Goal: Task Accomplishment & Management: Manage account settings

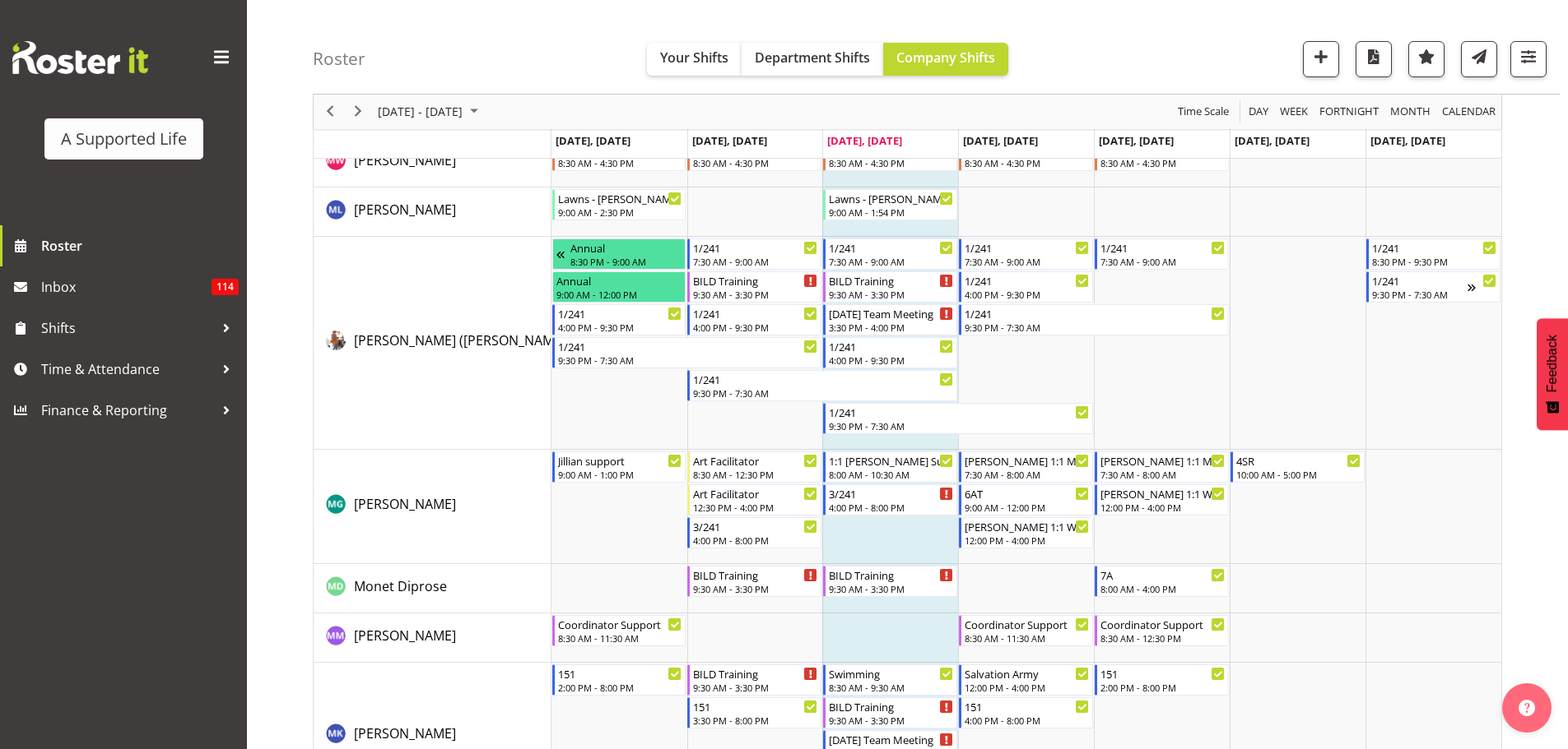
scroll to position [6992, 0]
click at [383, 498] on span "[PERSON_NAME]" at bounding box center [405, 502] width 102 height 18
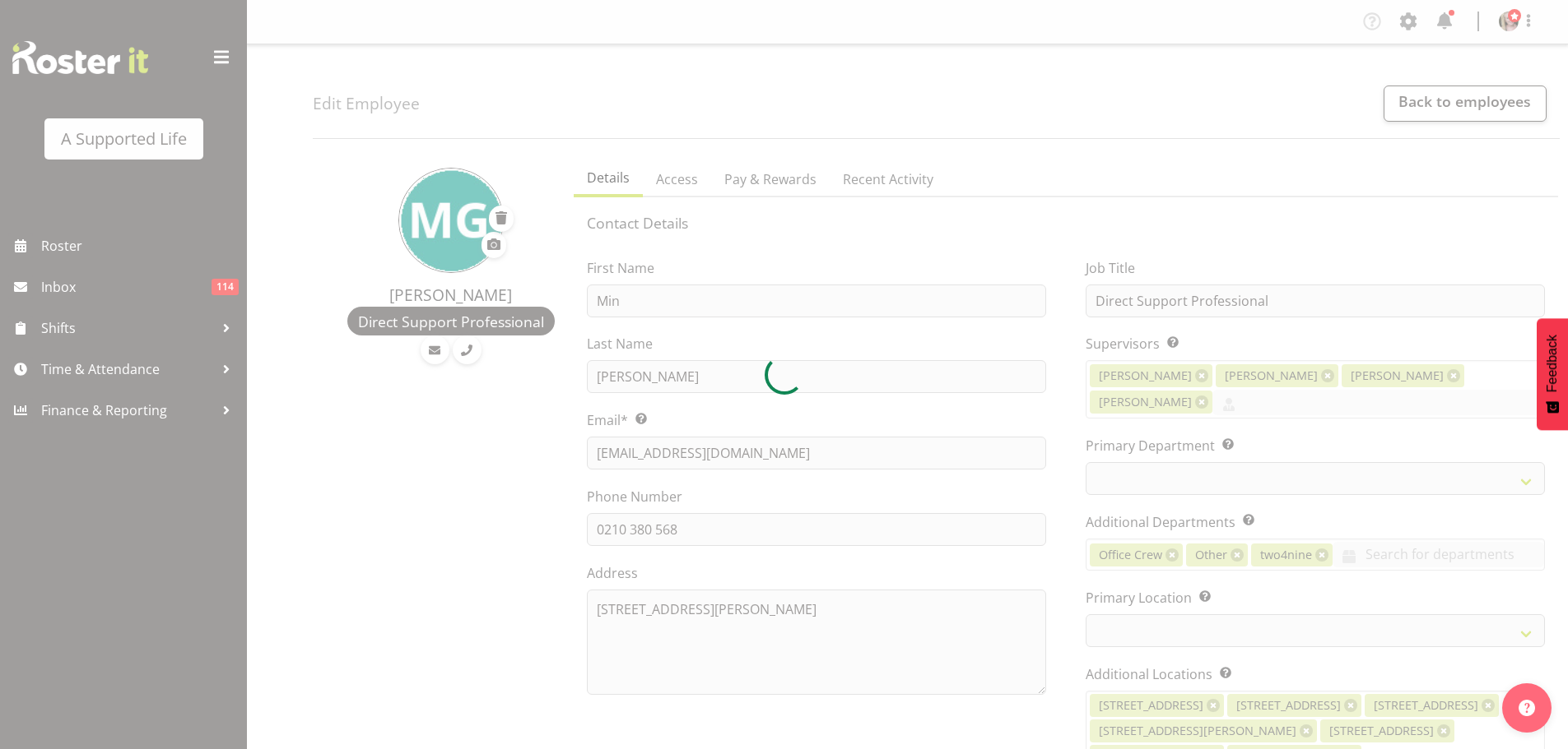
select select "TimelineWeek"
select select
select select "959"
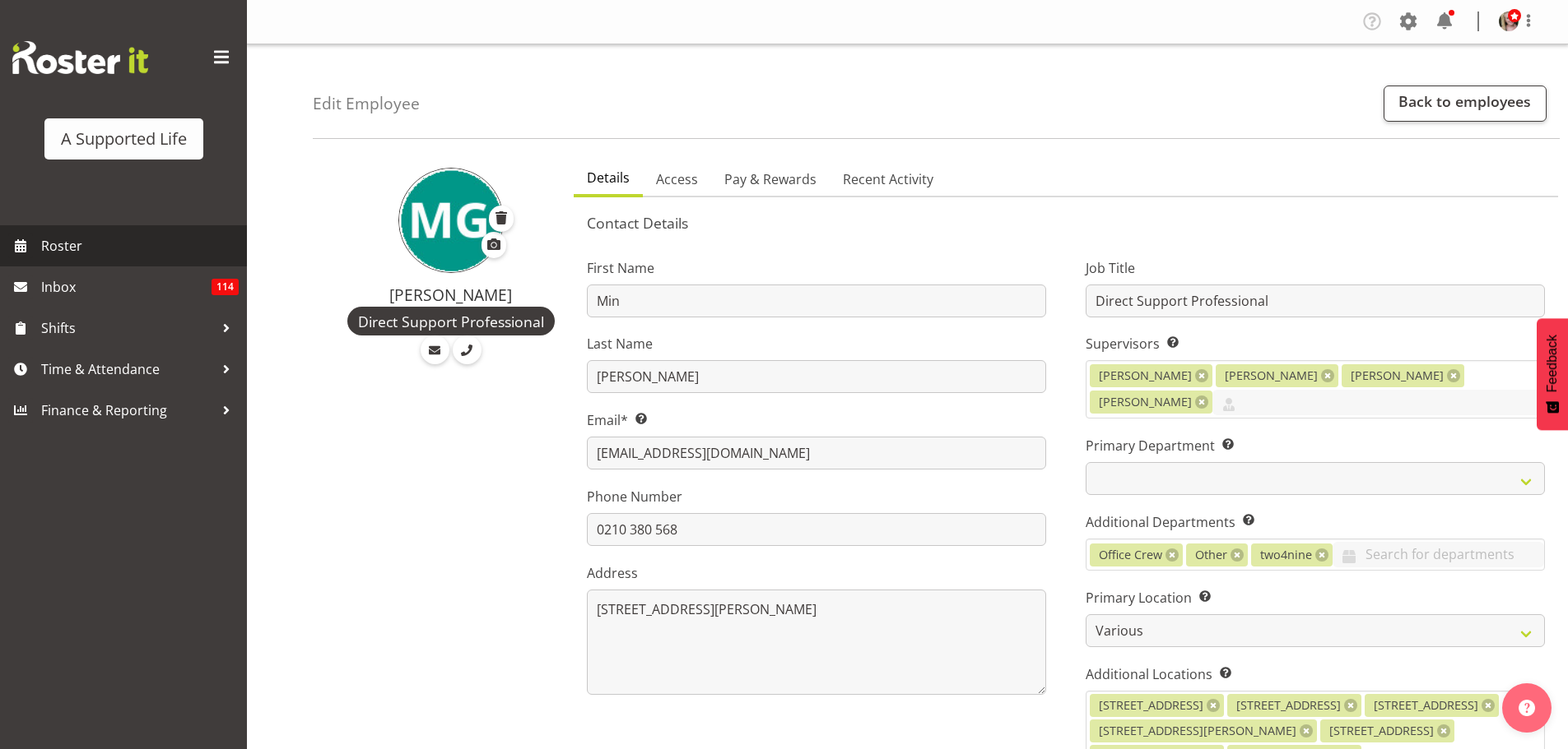
click at [66, 247] on span "Roster" at bounding box center [139, 246] width 197 height 25
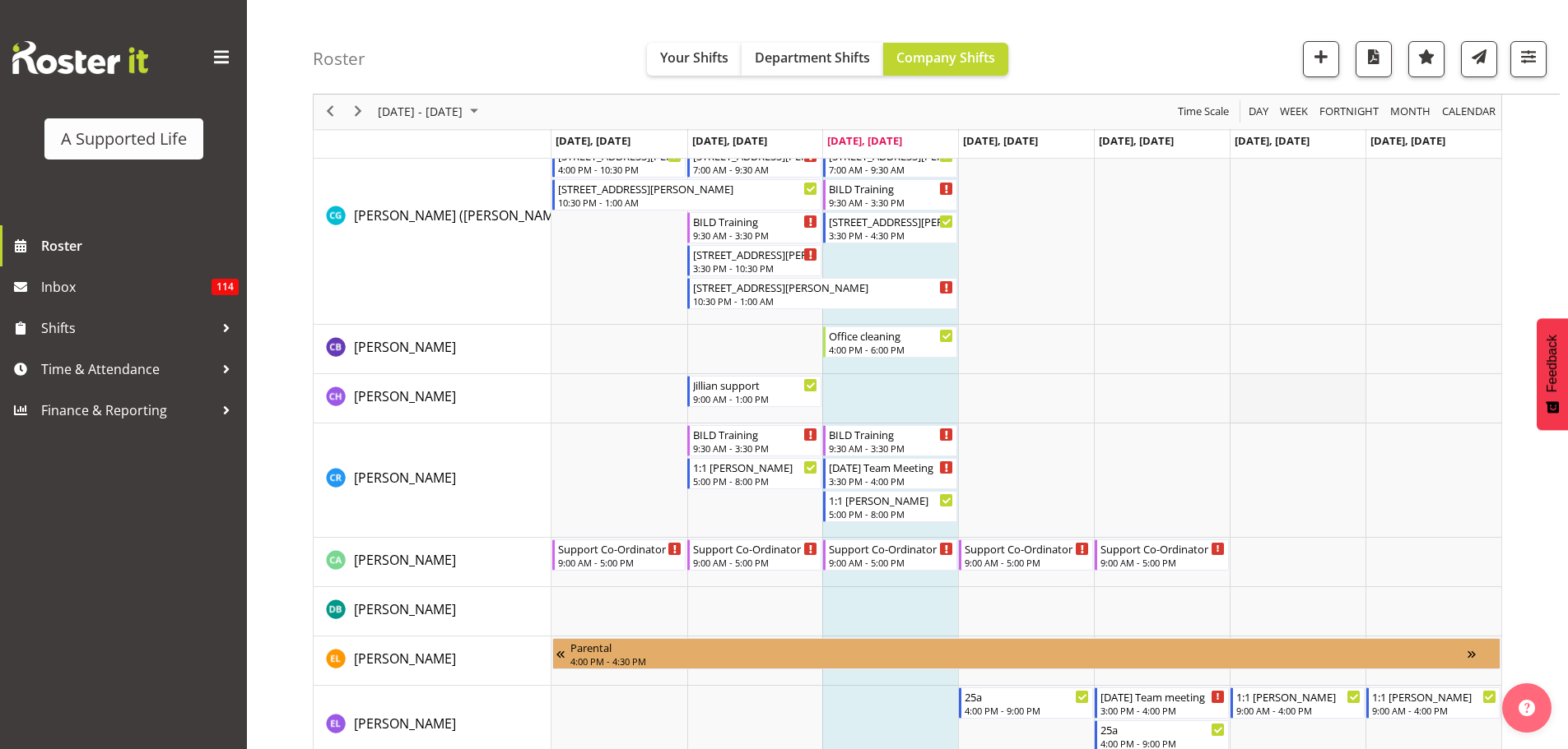
scroll to position [2961, 0]
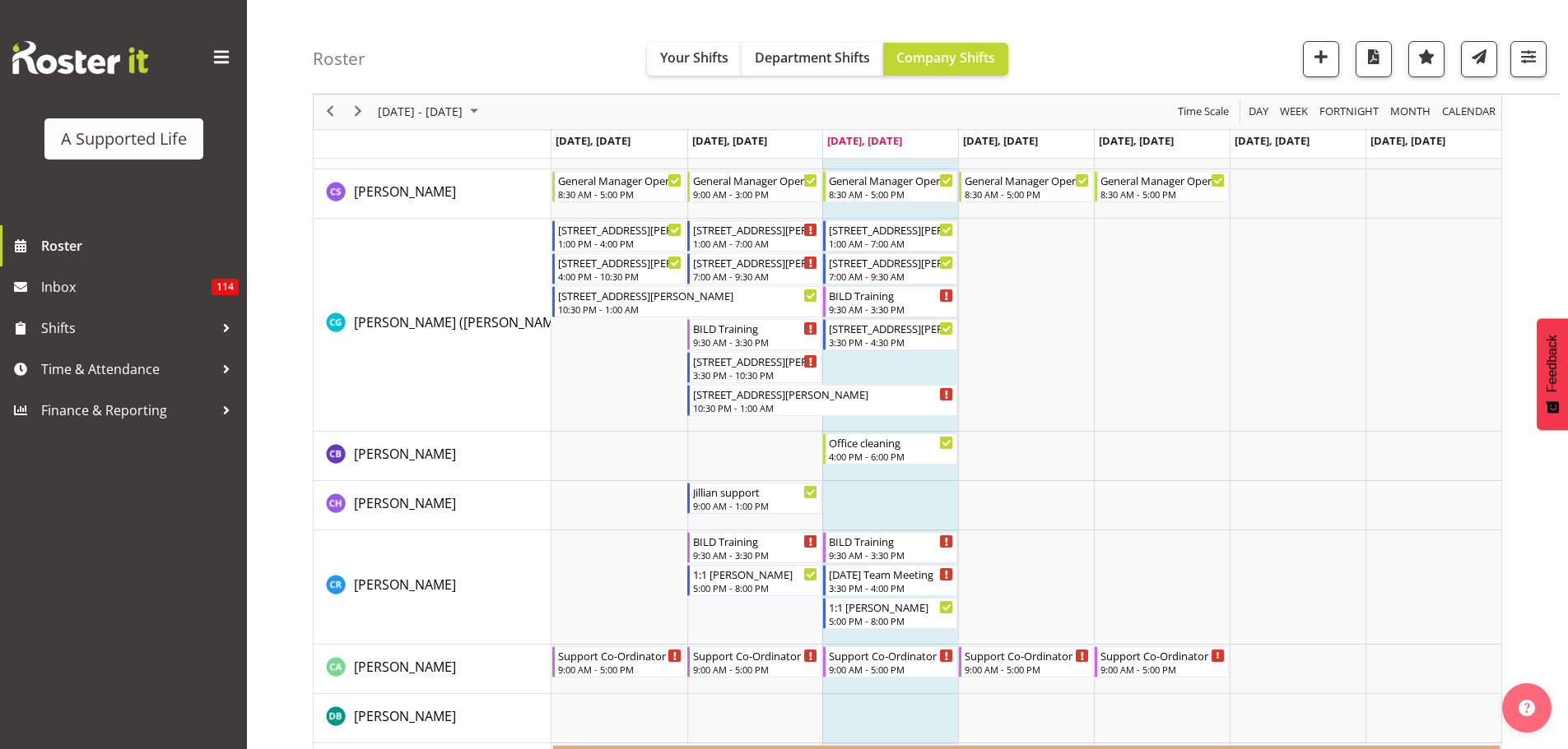
click at [1507, 67] on div at bounding box center [1522, 59] width 49 height 36
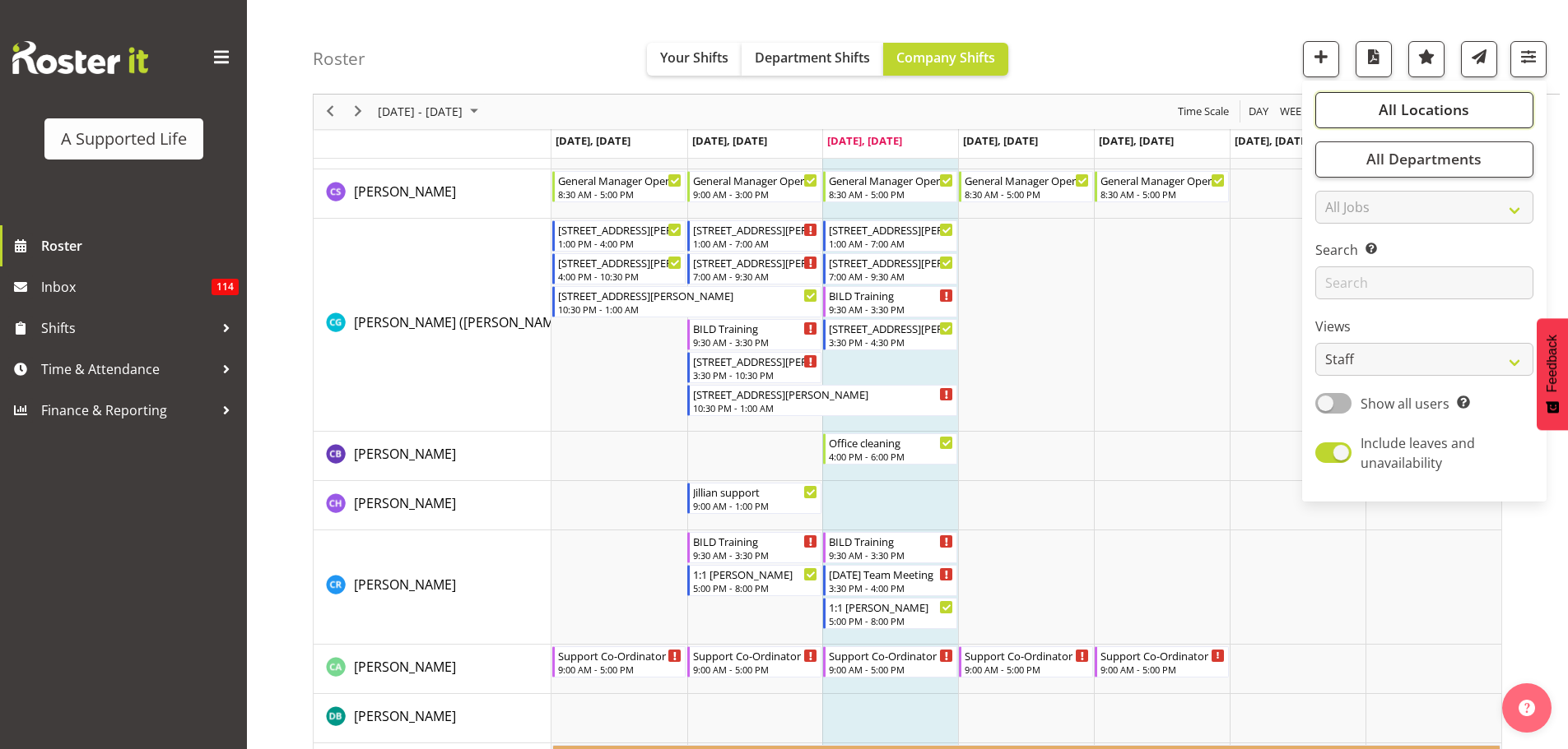
click at [1411, 120] on button "All Locations" at bounding box center [1424, 110] width 218 height 36
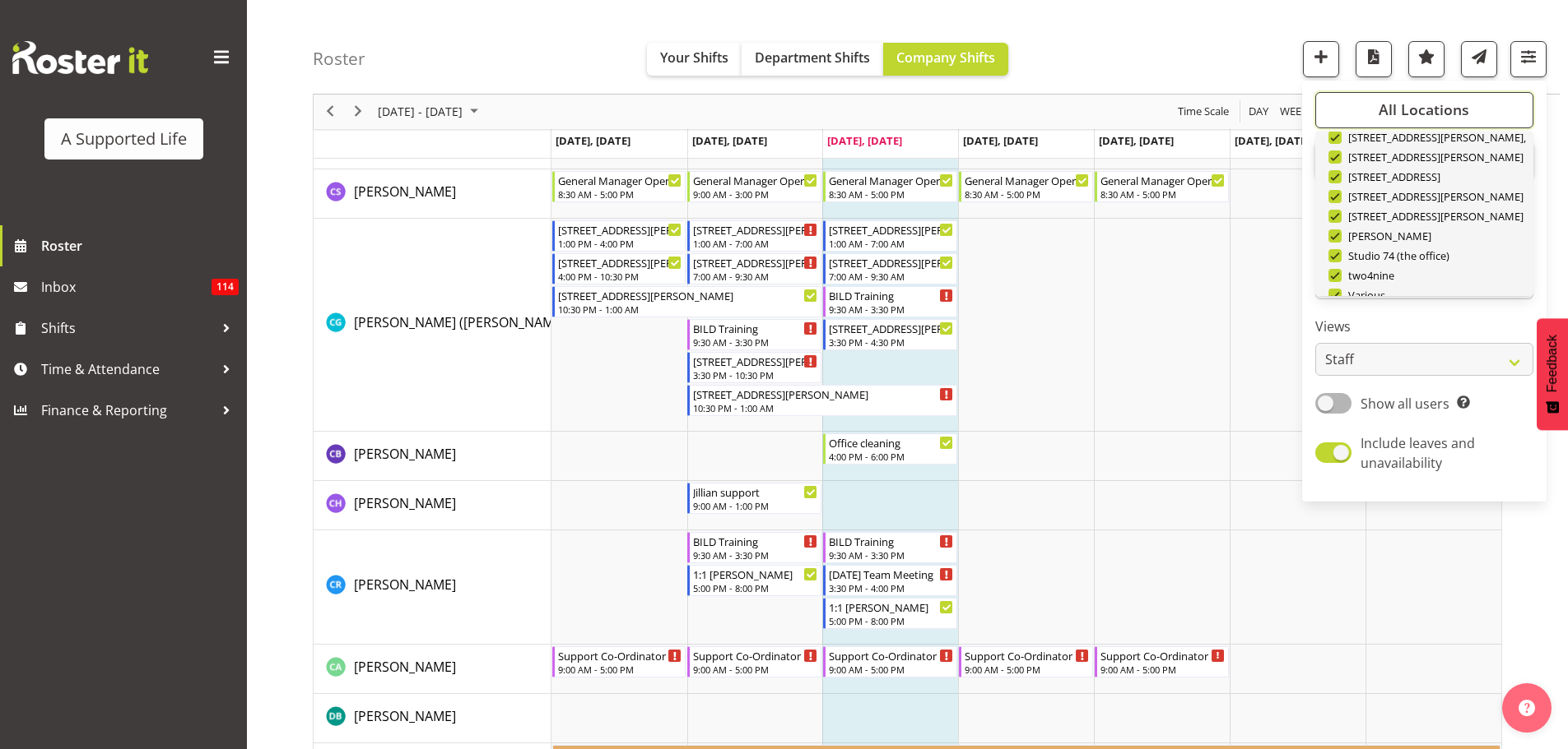
scroll to position [494, 0]
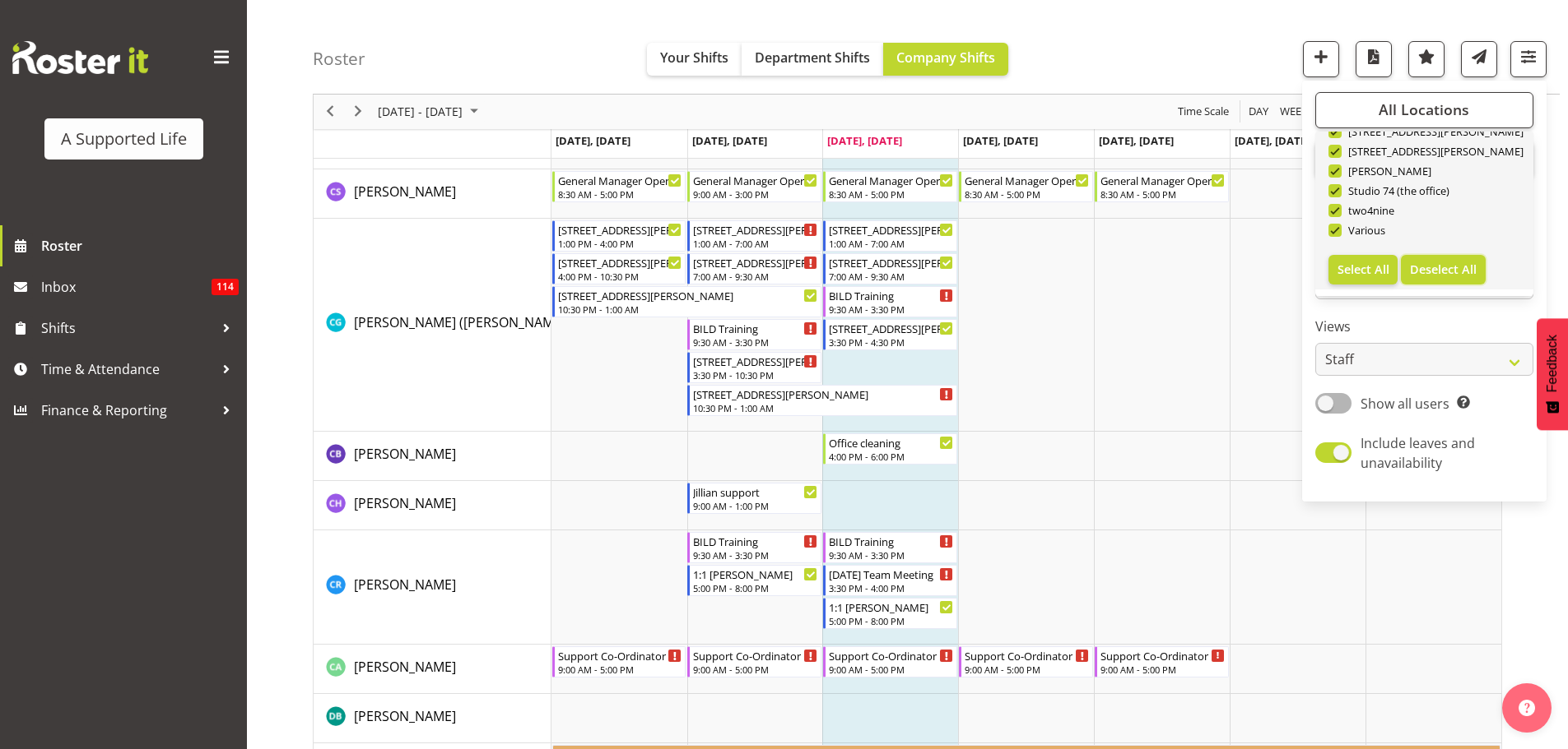
click at [1468, 272] on span "Deselect All" at bounding box center [1443, 269] width 66 height 15
checkbox input "false"
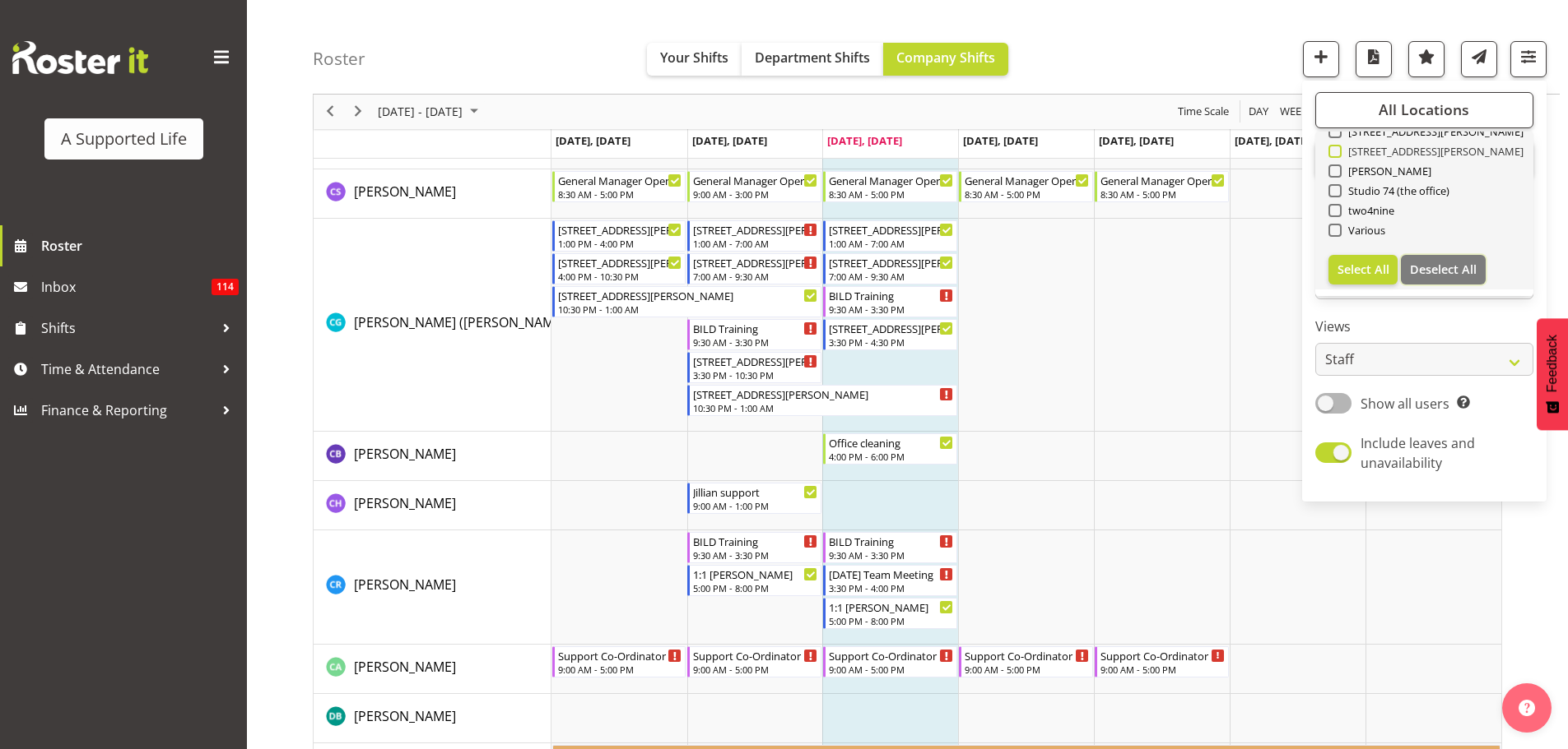
checkbox input "false"
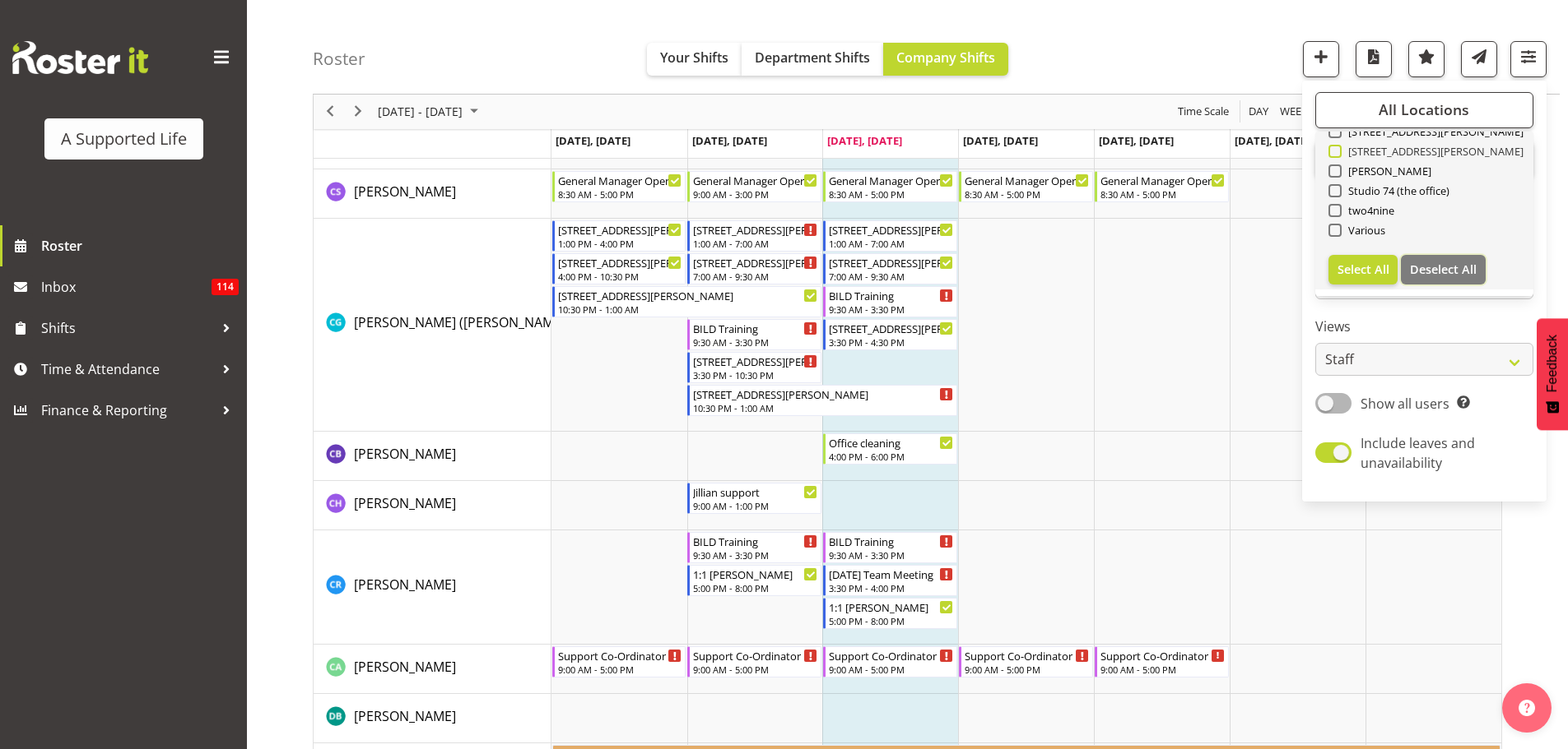
checkbox input "false"
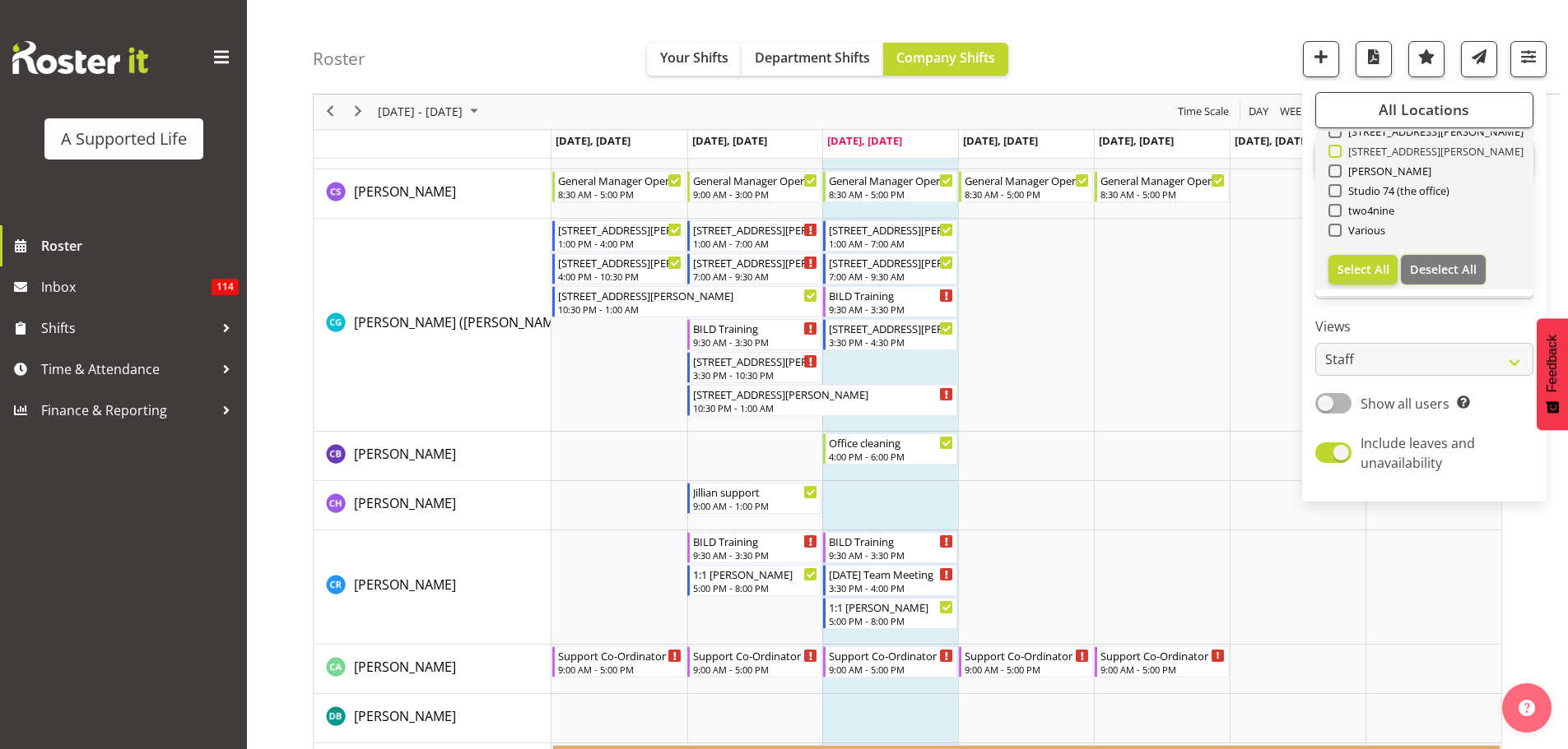
checkbox input "false"
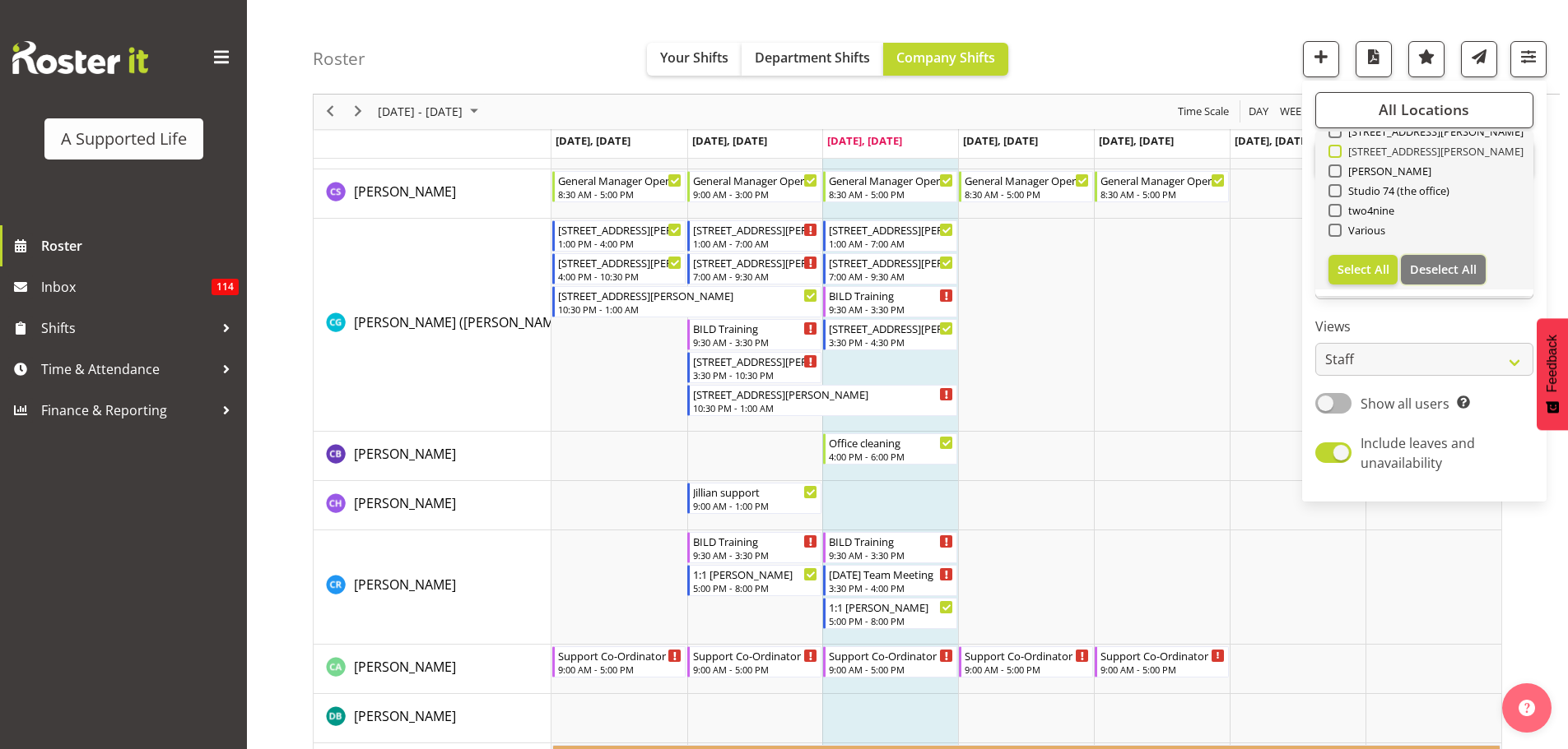
checkbox input "false"
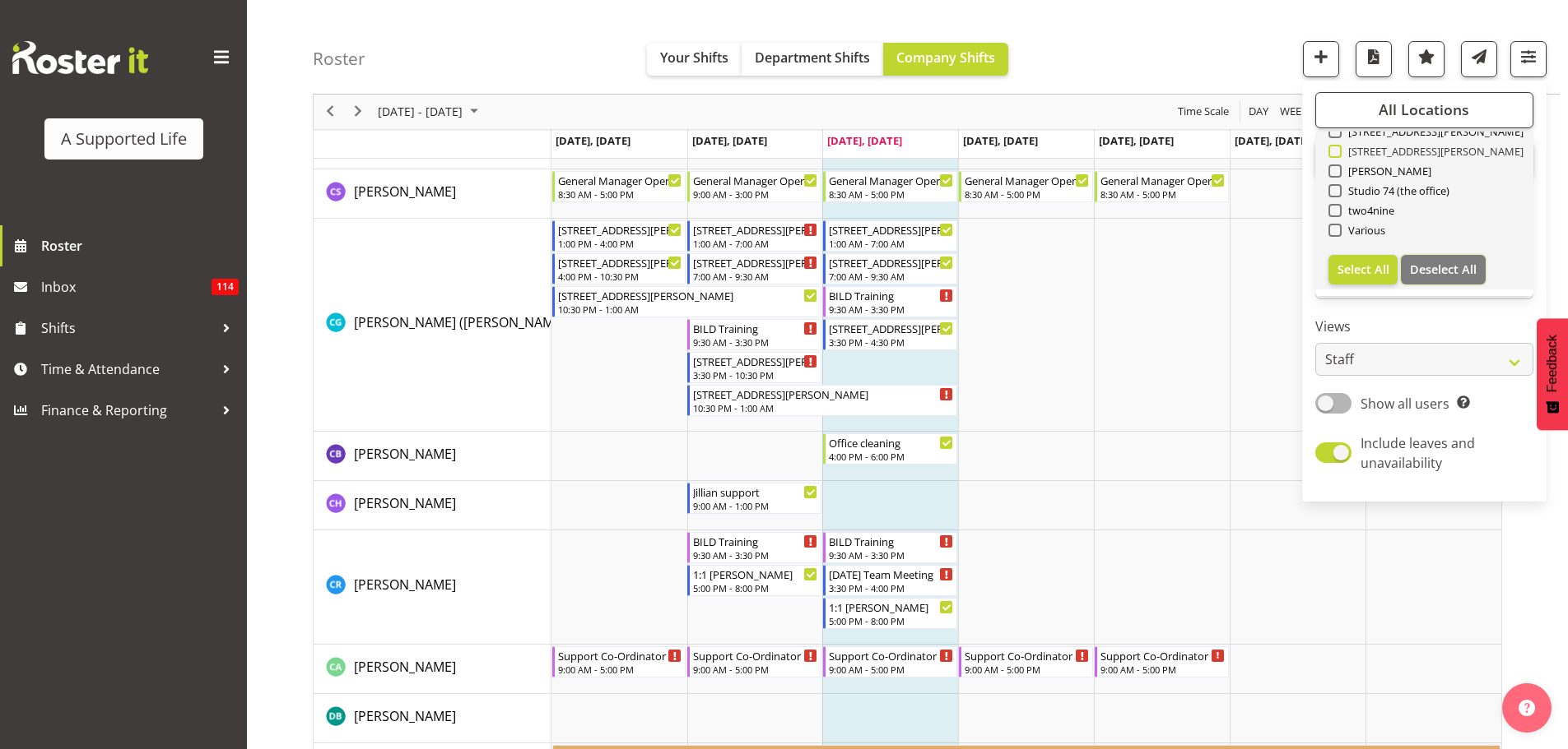
checkbox input "false"
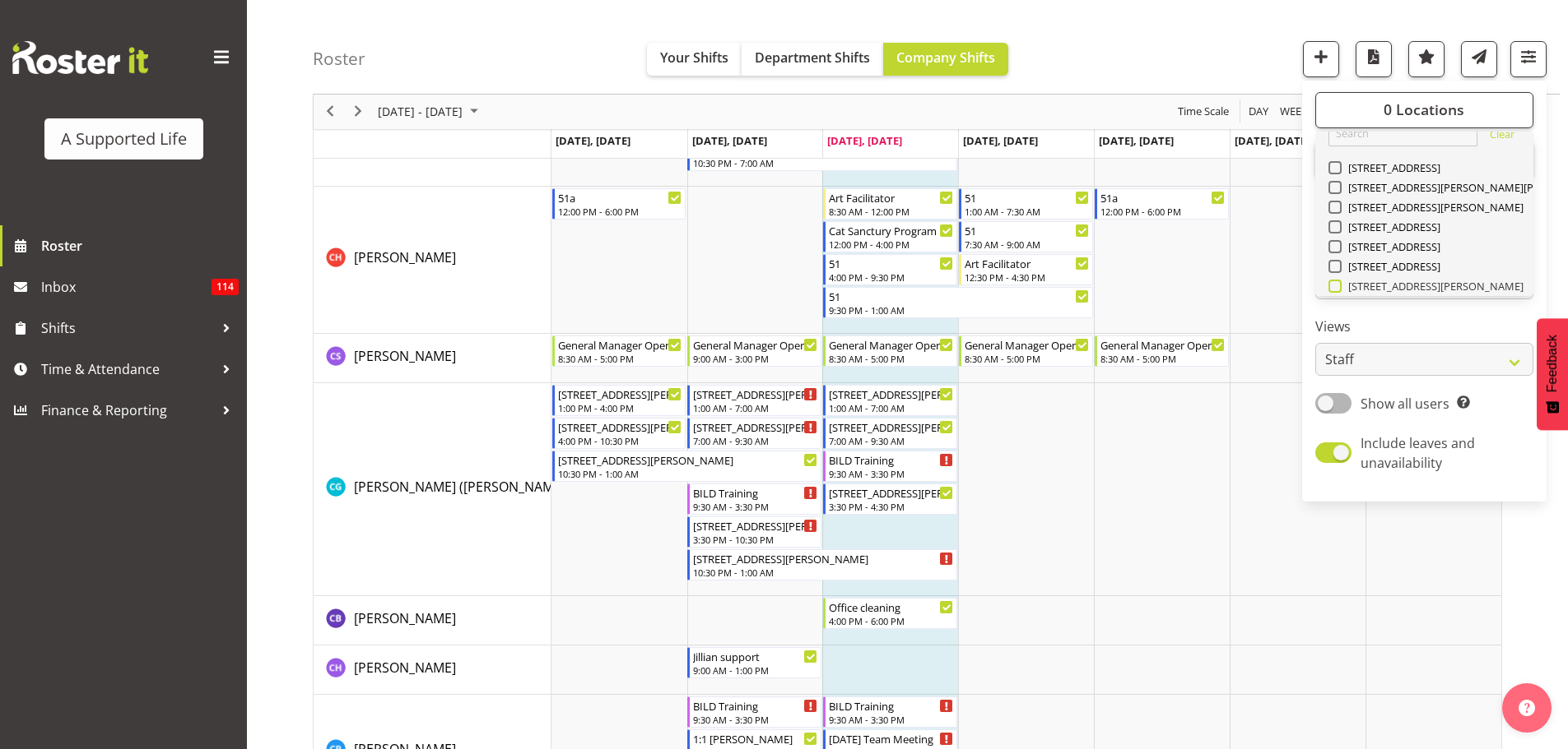
scroll to position [0, 0]
click at [1334, 233] on span at bounding box center [1335, 230] width 13 height 13
click at [1334, 233] on input "[STREET_ADDRESS][PERSON_NAME]" at bounding box center [1333, 230] width 10 height 10
checkbox input "true"
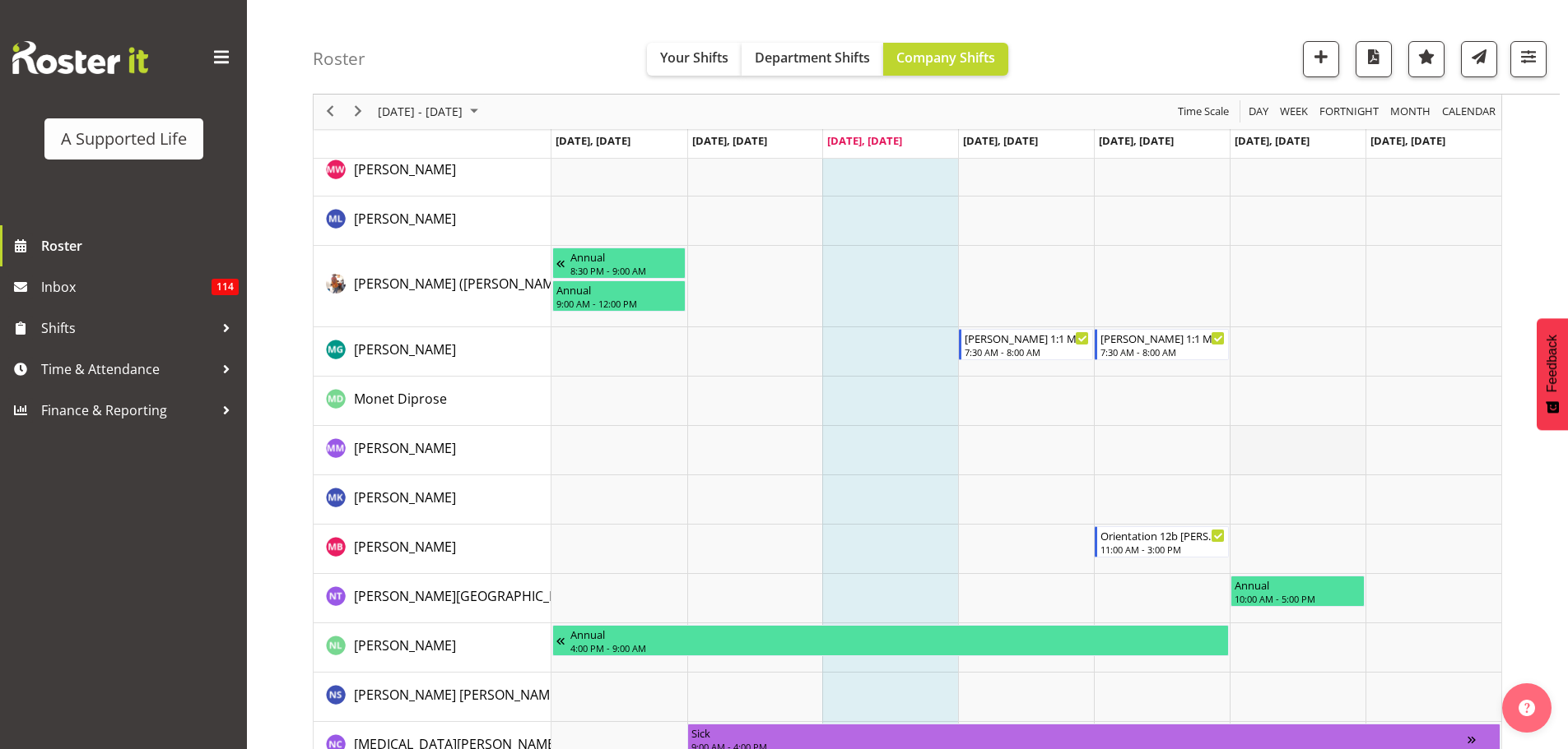
scroll to position [3322, 0]
